Goal: Use online tool/utility: Use online tool/utility

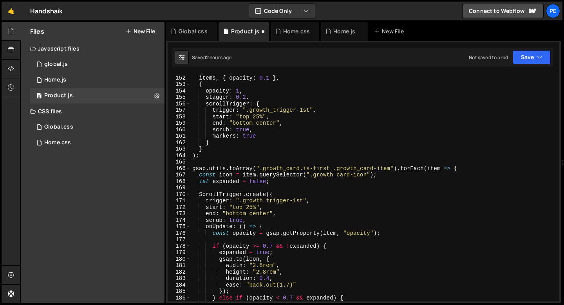
scroll to position [975, 0]
click at [243, 190] on div "gsap . fromTo ( items , { opacity : 0.1 } , { opacity : 1 , stagger : 0.2 , scr…" at bounding box center [374, 188] width 366 height 241
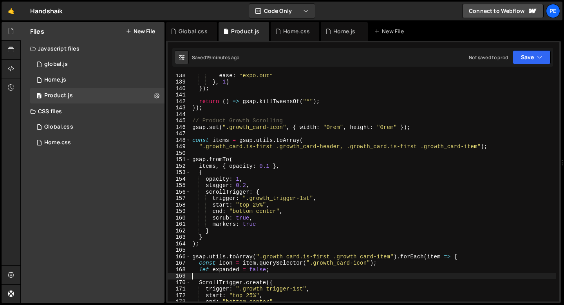
scroll to position [887, 0]
click at [193, 129] on div "ease : "expo.out" } , 1 ) }) ; return ( ) => gsap . killTweensOf ( "*" ) ; }) ;…" at bounding box center [374, 192] width 366 height 241
click at [193, 141] on div "ease : "expo.out" } , 1 ) }) ; return ( ) => gsap . killTweensOf ( "*" ) ; }) ;…" at bounding box center [374, 192] width 366 height 241
type textarea "const items = gsap.utils.toArray("
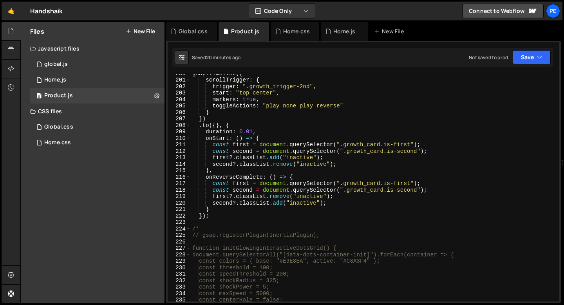
scroll to position [1290, 0]
click at [207, 220] on div "gsap . timeline ({ scrollTrigger : { trigger : ".growth_trigger-2nd" , start : …" at bounding box center [374, 190] width 366 height 241
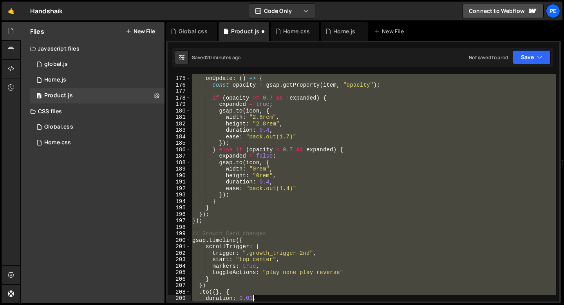
scroll to position [1162, 0]
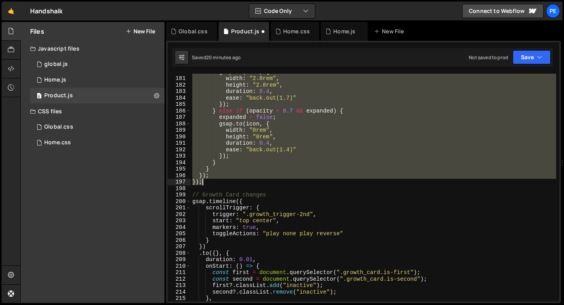
drag, startPoint x: 193, startPoint y: 101, endPoint x: 214, endPoint y: 184, distance: 85.7
click at [214, 184] on div "gsap . to ( icon , { width : "2.8rem" , height : "2.8rem" , duration : 0.4 , ea…" at bounding box center [374, 189] width 366 height 241
type textarea "}); });"
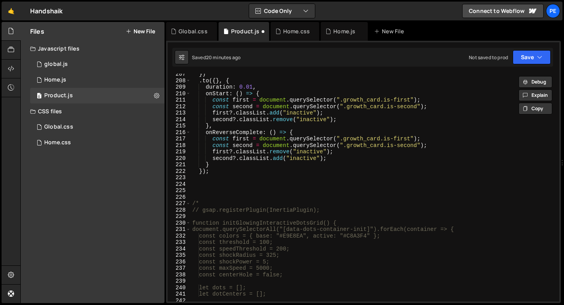
scroll to position [1366, 0]
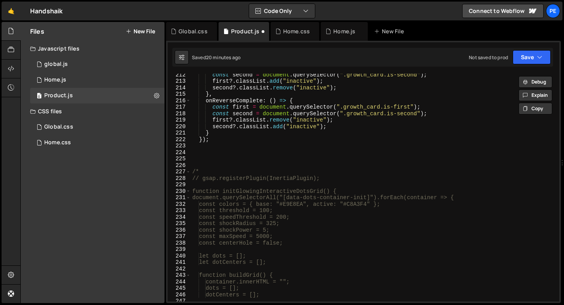
click at [196, 152] on div "const second = document . querySelector ( ".growth_card.is-second" ) ; first ?.…" at bounding box center [374, 191] width 366 height 241
paste textarea "});"
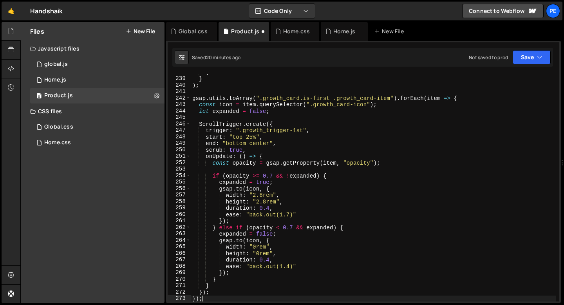
scroll to position [1502, 0]
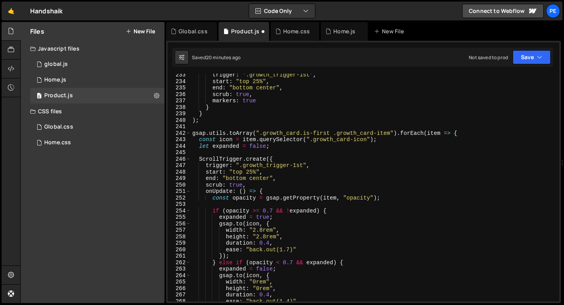
click at [329, 131] on div "trigger : ".growth_trigger-1st" , start : "top 25%" , end : "bottom center" , s…" at bounding box center [374, 192] width 366 height 241
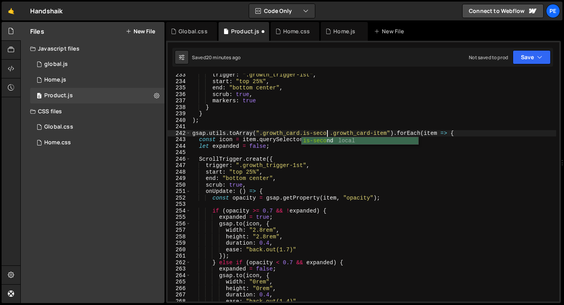
scroll to position [0, 10]
click at [303, 165] on div "trigger : ".growth_trigger-1st" , start : "top 25%" , end : "bottom center" , s…" at bounding box center [374, 192] width 366 height 241
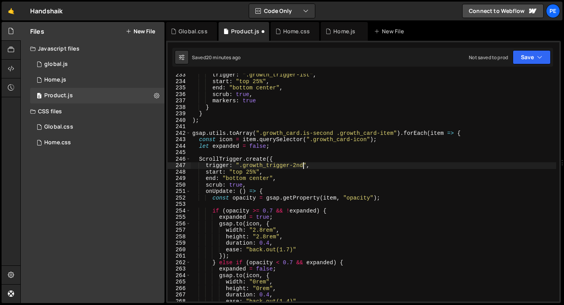
scroll to position [0, 7]
type textarea "trigger: ".growth_trigger-2nd","
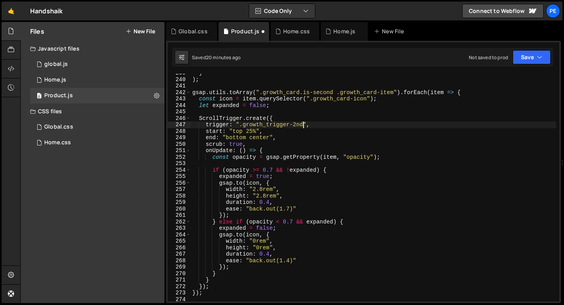
scroll to position [1545, 0]
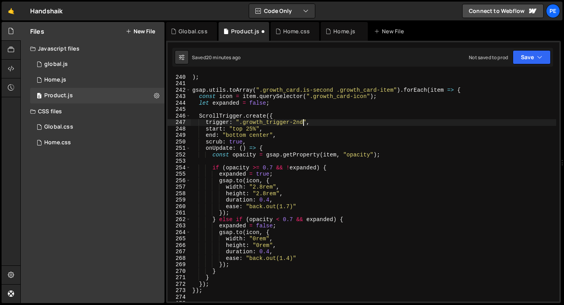
click at [285, 108] on div "} ) ; gsap . utils . toArray ( ".growth_card.is-second .growth_card-item" ) . f…" at bounding box center [374, 187] width 366 height 241
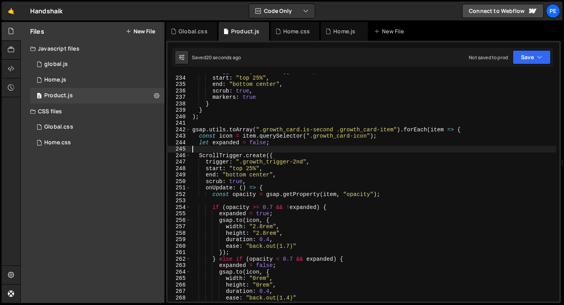
scroll to position [1502, 0]
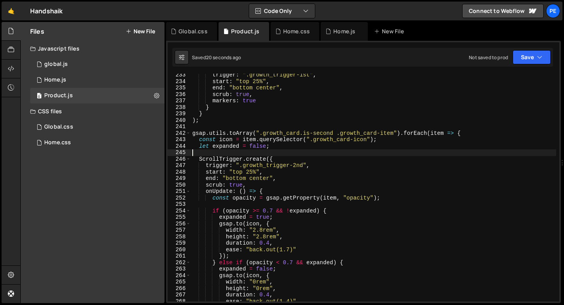
click at [232, 139] on div "trigger : ".growth_trigger-1st" , start : "top 25%" , end : "bottom center" , s…" at bounding box center [374, 192] width 366 height 241
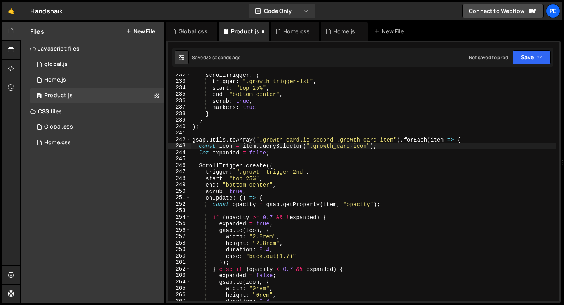
scroll to position [1501, 0]
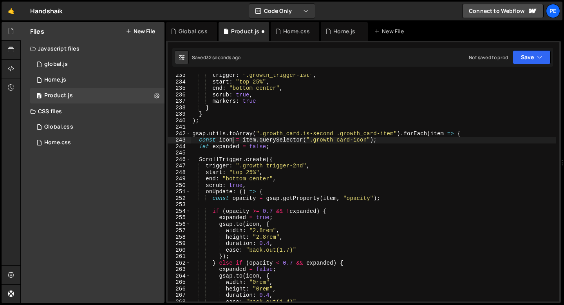
click at [266, 172] on div "trigger : ".growth_trigger-1st" , start : "top 25%" , end : "bottom center" , s…" at bounding box center [374, 192] width 366 height 241
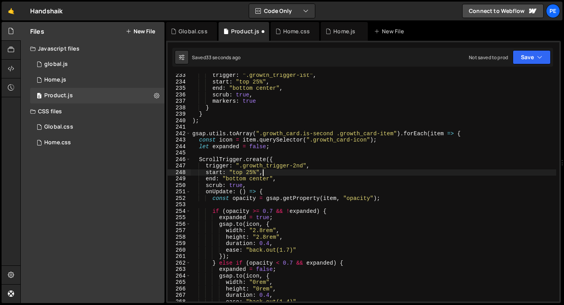
type textarea "start: "top 25%","
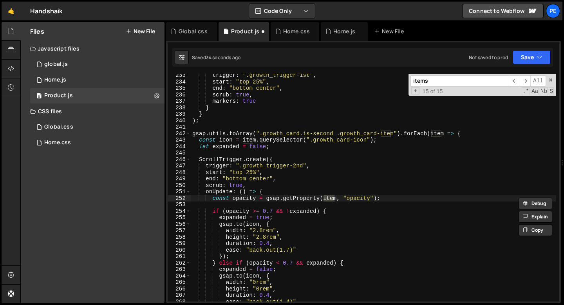
scroll to position [837, 0]
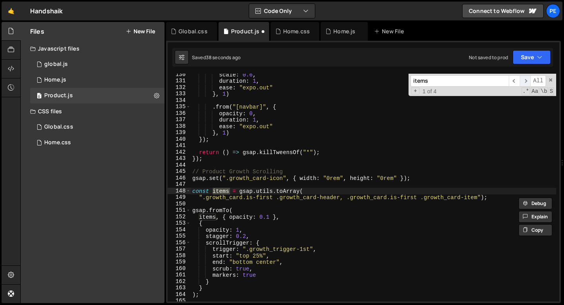
type input "items"
click at [524, 84] on span "​" at bounding box center [525, 80] width 11 height 11
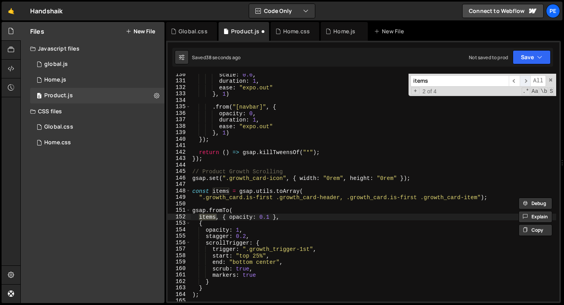
click at [524, 84] on span "​" at bounding box center [525, 80] width 11 height 11
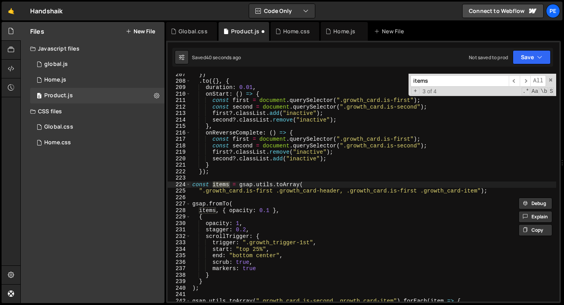
click at [229, 183] on div "}) . to ({ } , { duration : 0.01 , onStart : ( ) => { const first = document . …" at bounding box center [374, 188] width 366 height 228
click at [216, 211] on div "}) . to ({ } , { duration : 0.01 , onStart : ( ) => { const first = document . …" at bounding box center [374, 191] width 366 height 241
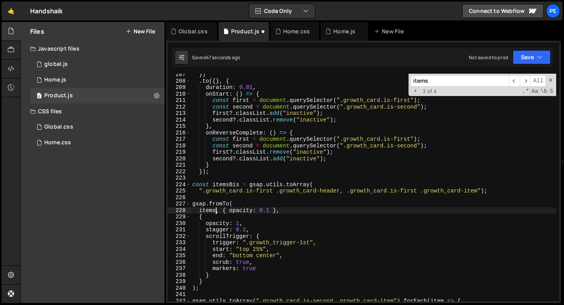
scroll to position [0, 2]
click at [216, 217] on div "}) . to ({ } , { duration : 0.01 , onStart : ( ) => { const first = document . …" at bounding box center [374, 191] width 366 height 241
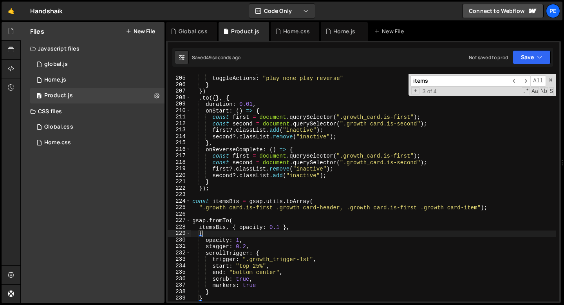
scroll to position [1329, 0]
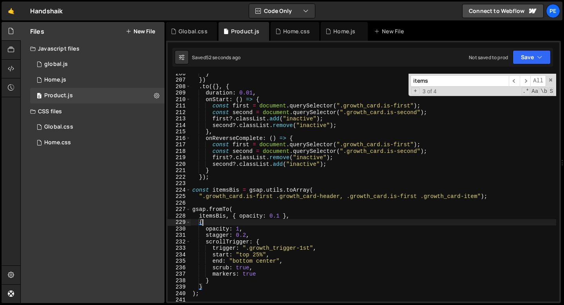
click at [409, 197] on div "} }) . to ({ } , { duration : 0.01 , onStart : ( ) => { const first = document …" at bounding box center [374, 190] width 366 height 241
type textarea "".growth_card.is-first .growth_card-header, .growth_card.is-first .growth_card-…"
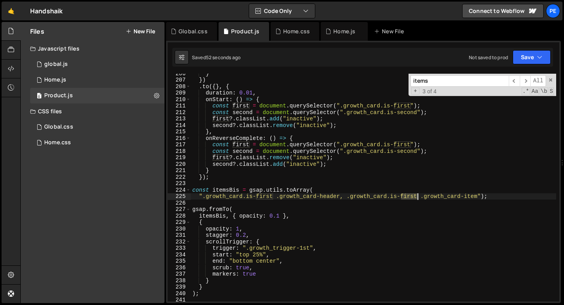
click at [409, 196] on div "} }) . to ({ } , { duration : 0.01 , onStart : ( ) => { const first = document …" at bounding box center [374, 190] width 366 height 241
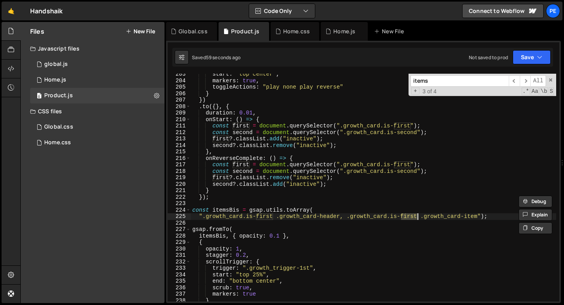
scroll to position [1309, 0]
click at [214, 202] on div "start : "top center" , markers : true , toggleActions : "play none play reverse…" at bounding box center [374, 191] width 366 height 241
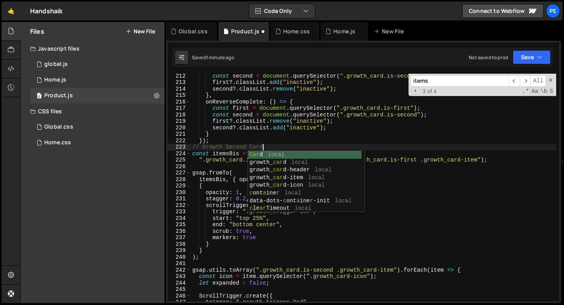
scroll to position [0, 4]
click at [221, 136] on div "const second = document . querySelector ( ".growth_card.is-second" ) ; first ?.…" at bounding box center [374, 192] width 366 height 241
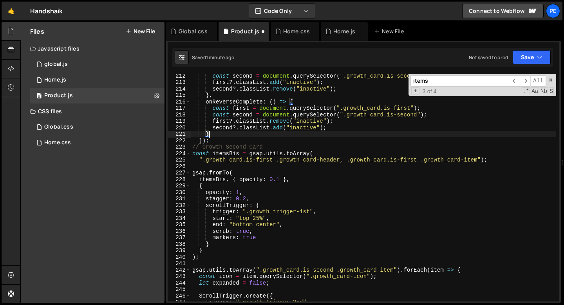
scroll to position [0, 1]
click at [221, 141] on div "const second = document . querySelector ( ".growth_card.is-second" ) ; first ?.…" at bounding box center [374, 192] width 366 height 241
type textarea "});"
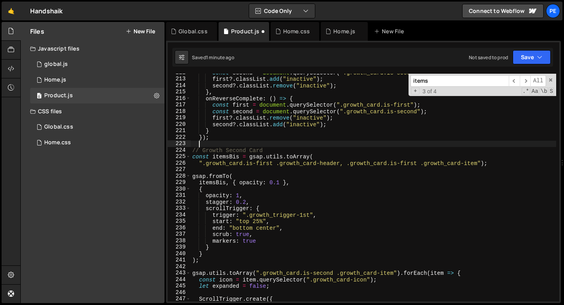
scroll to position [1375, 0]
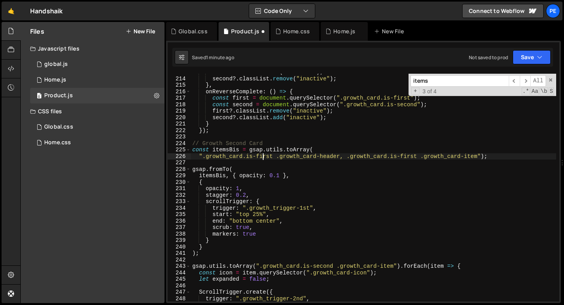
click at [263, 156] on div "first ?. classList . add ( "inactive" ) ; second ?. classList . remove ( "inact…" at bounding box center [374, 189] width 366 height 241
click at [409, 156] on div "first ?. classList . add ( "inactive" ) ; second ?. classList . remove ( "inact…" at bounding box center [374, 189] width 366 height 241
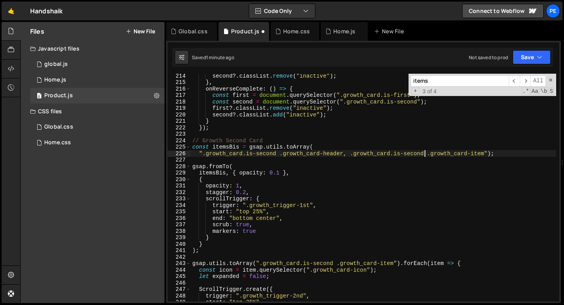
scroll to position [1386, 0]
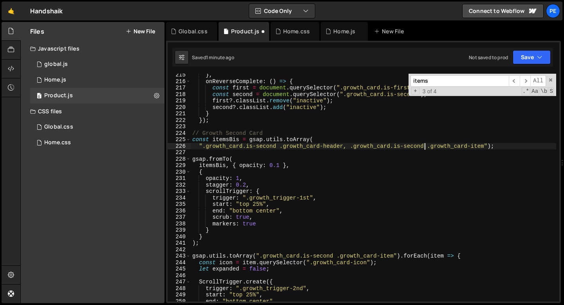
click at [304, 198] on div "} , onReverseComplete : ( ) => { const first = document . querySelector ( ".gro…" at bounding box center [374, 192] width 366 height 241
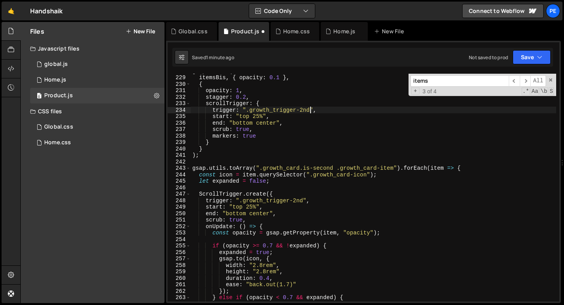
scroll to position [1525, 0]
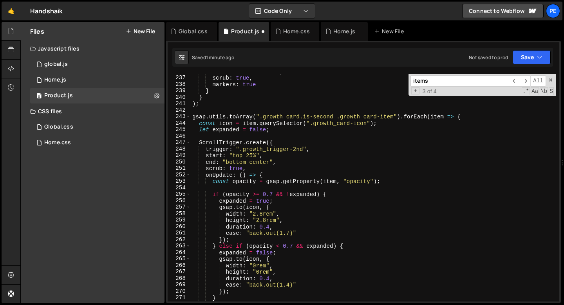
click at [290, 232] on div "end : "bottom center" , scrub : true , markers : true } } ) ; gsap . utils . to…" at bounding box center [374, 188] width 366 height 241
click at [300, 225] on div "end : "bottom center" , scrub : true , markers : true } } ) ; gsap . utils . to…" at bounding box center [374, 188] width 366 height 241
click at [257, 161] on div "end : "bottom center" , scrub : true , markers : true } } ) ; gsap . utils . to…" at bounding box center [374, 188] width 366 height 241
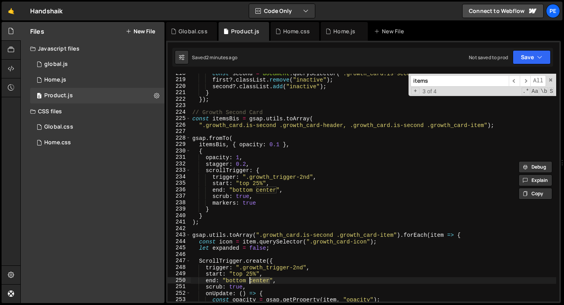
scroll to position [1508, 0]
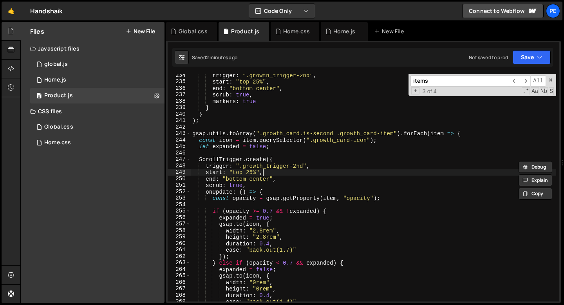
click at [268, 174] on div "trigger : ".growth_trigger-2nd" , start : "top 25%" , end : "bottom center" , s…" at bounding box center [374, 192] width 366 height 241
click at [275, 178] on div "trigger : ".growth_trigger-2nd" , start : "top 25%" , end : "bottom center" , s…" at bounding box center [374, 192] width 366 height 241
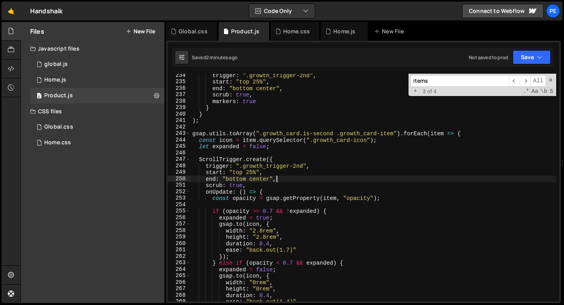
click at [277, 176] on div "trigger : ".growth_trigger-2nd" , start : "top 25%" , end : "bottom center" , s…" at bounding box center [374, 192] width 366 height 241
click at [274, 175] on div "trigger : ".growth_trigger-2nd" , start : "top 25%" , end : "bottom center" , s…" at bounding box center [374, 192] width 366 height 241
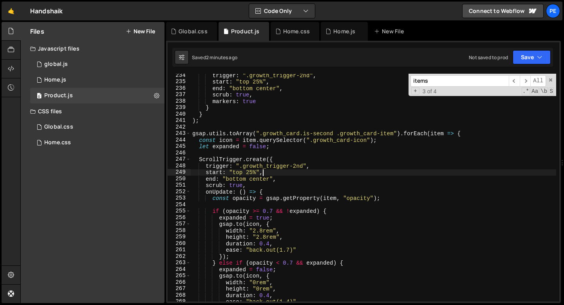
click at [193, 135] on div "trigger : ".growth_trigger-2nd" , start : "top 25%" , end : "bottom center" , s…" at bounding box center [374, 192] width 366 height 241
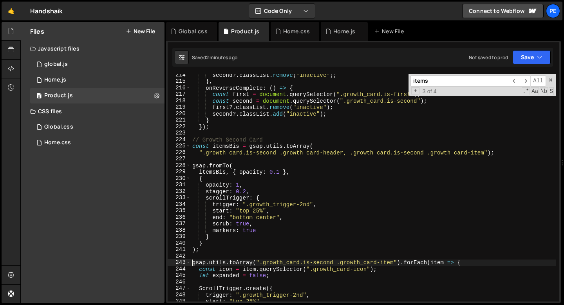
scroll to position [1372, 0]
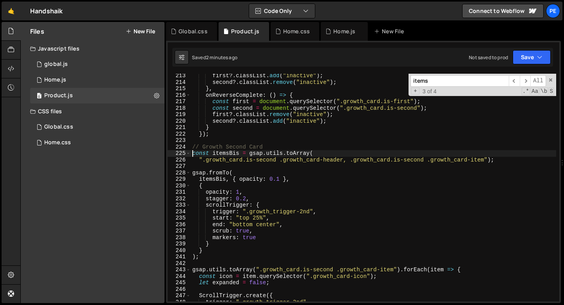
click at [193, 154] on div "first ?. classList . add ( "inactive" ) ; second ?. classList . remove ( "inact…" at bounding box center [374, 192] width 366 height 241
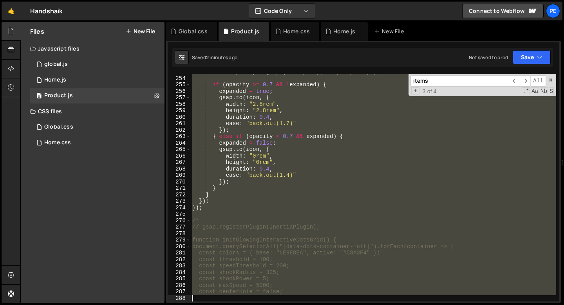
scroll to position [1667, 0]
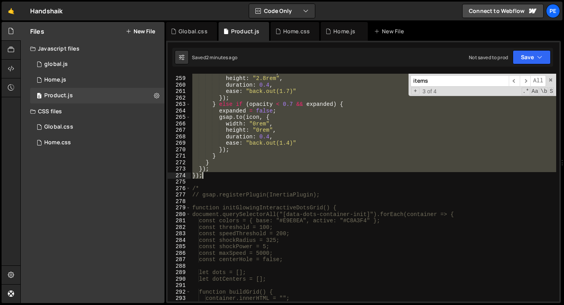
drag, startPoint x: 193, startPoint y: 154, endPoint x: 216, endPoint y: 178, distance: 33.5
click at [216, 178] on div "width : "2.8rem" , height : "2.8rem" , duration : 0.4 , ease : "back.out(1.7)" …" at bounding box center [374, 189] width 366 height 241
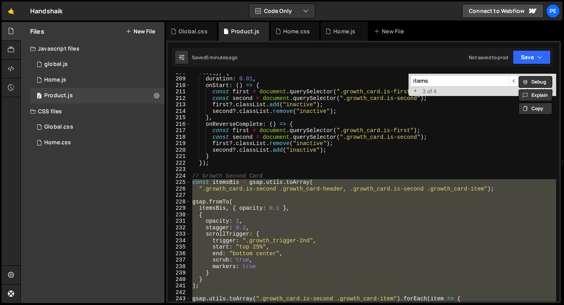
scroll to position [1355, 0]
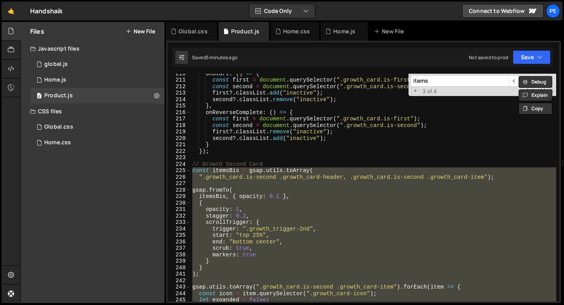
click at [236, 179] on div "onStart : ( ) => { const first = document . querySelector ( ".growth_card.is-fi…" at bounding box center [374, 188] width 366 height 228
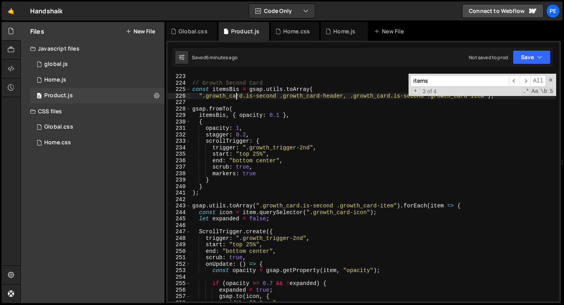
scroll to position [1435, 0]
click at [193, 205] on div "// Growth Second Card const itemsBis = gsap . utils . toArray ( ".growth_card.i…" at bounding box center [374, 193] width 366 height 241
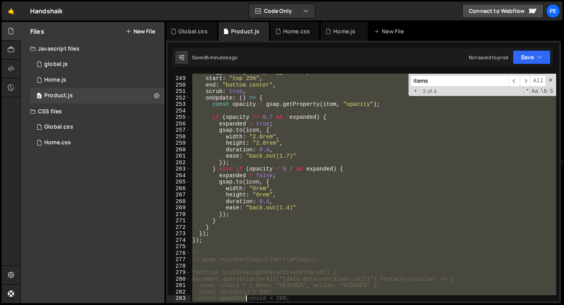
scroll to position [1641, 0]
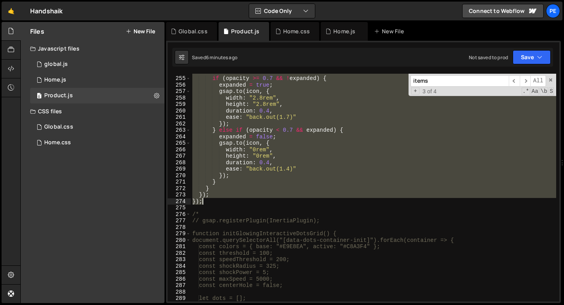
drag, startPoint x: 193, startPoint y: 205, endPoint x: 234, endPoint y: 203, distance: 41.2
click at [234, 203] on div "if ( opacity >= 0.7 && ! expanded ) { expanded = true ; gsap . to ( icon , { wi…" at bounding box center [374, 189] width 366 height 241
type textarea "}); });"
paste textarea
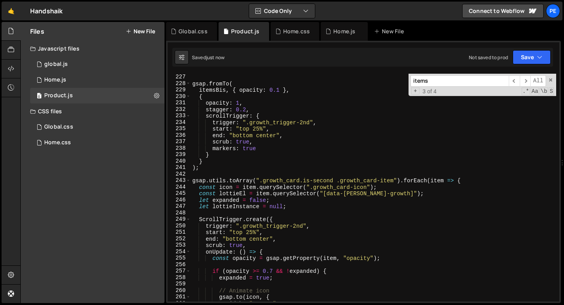
scroll to position [1461, 0]
click at [231, 167] on div "".growth_card.is-second .growth_card-header, .growth_card.is-second .growth_car…" at bounding box center [374, 187] width 366 height 241
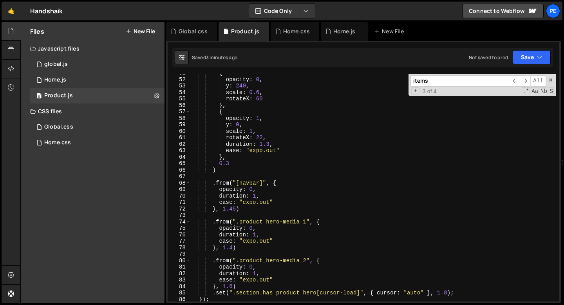
scroll to position [327, 0]
click at [235, 208] on div "{ opacity : 0 , y : 240 , scale : 0.6 , rotateX : 60 } , { opacity : 1 , y : 0 …" at bounding box center [374, 190] width 366 height 241
click at [233, 247] on div "{ opacity : 0 , y : 240 , scale : 0.6 , rotateX : 60 } , { opacity : 1 , y : 0 …" at bounding box center [374, 190] width 366 height 241
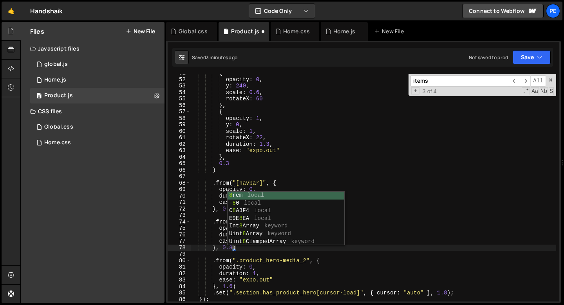
click at [233, 285] on div "{ opacity : 0 , y : 240 , scale : 0.6 , rotateX : 60 } , { opacity : 1 , y : 0 …" at bounding box center [374, 190] width 366 height 241
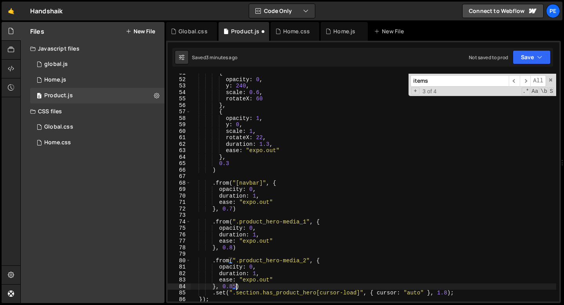
scroll to position [0, 3]
type textarea "}, 0.85)"
